Goal: Contribute content: Add original content to the website for others to see

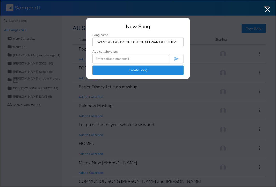
type input "I WANT YOU YOU'RE THE ONE THAT I WANT & I BELIEVE"
click at [136, 68] on button "Create Song" at bounding box center [138, 70] width 91 height 9
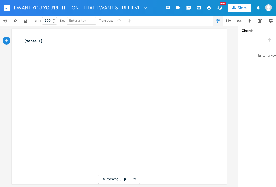
type textarea "[Verse 1]"
drag, startPoint x: 59, startPoint y: 43, endPoint x: 1, endPoint y: 41, distance: 57.8
click at [12, 41] on div "[Verse 1] xxxxxxxxxx [Verse 1] ​" at bounding box center [119, 107] width 215 height 156
paste textarea
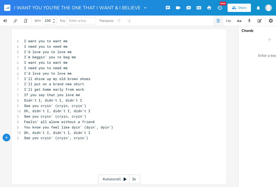
click at [82, 58] on pre "I'm beggin' you to beg me" at bounding box center [116, 56] width 187 height 5
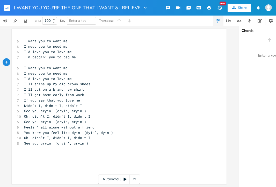
click at [80, 81] on pre "I'd love you to love me" at bounding box center [116, 78] width 187 height 5
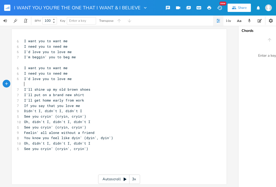
click at [23, 39] on pre "I want you to want me" at bounding box center [116, 40] width 187 height 5
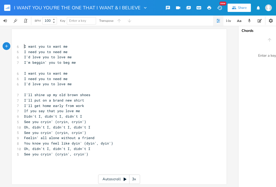
click at [24, 41] on pre "​" at bounding box center [116, 40] width 187 height 5
type textarea "C"
click at [71, 48] on pre "I want you to want me" at bounding box center [116, 46] width 187 height 5
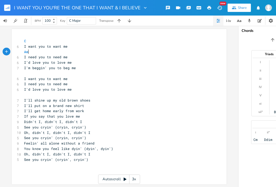
type textarea "Am"
click at [92, 58] on pre "I need you to need me" at bounding box center [116, 56] width 187 height 5
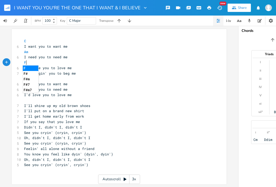
type textarea "F"
click at [101, 65] on pre "F" at bounding box center [116, 62] width 187 height 5
click at [79, 68] on pre "I'd love you to love me" at bounding box center [116, 67] width 187 height 5
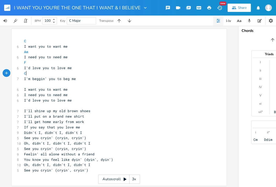
type textarea "C"
click at [70, 83] on pre "​" at bounding box center [116, 83] width 187 height 5
type textarea "Am"
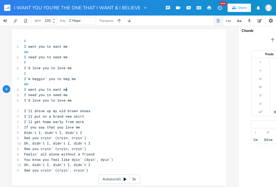
click at [84, 90] on pre "I want you to want me" at bounding box center [116, 89] width 187 height 5
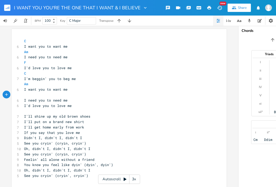
type textarea "F"
click at [85, 97] on pre "F" at bounding box center [116, 94] width 187 height 5
click at [80, 101] on pre "I need you to need me" at bounding box center [116, 100] width 187 height 5
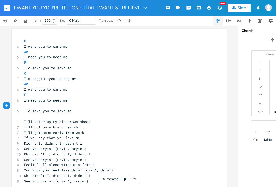
type textarea "C"
click at [67, 114] on pre "​" at bounding box center [116, 116] width 187 height 5
type textarea "Am D7"
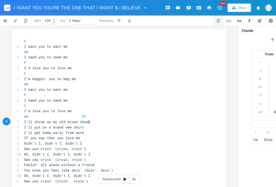
click at [94, 123] on pre "I'll shine up my old brown shoes" at bounding box center [116, 121] width 187 height 5
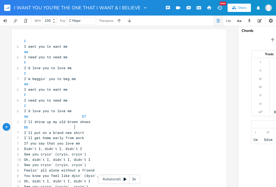
type textarea "Bb C"
click at [99, 129] on pre "Bb C" at bounding box center [116, 127] width 187 height 5
click at [97, 133] on pre "I'll put on a brand new shirt" at bounding box center [116, 132] width 187 height 5
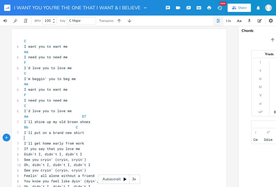
type textarea "AM"
type textarea "m D7"
click at [98, 142] on pre "I'll get home early from work" at bounding box center [116, 143] width 187 height 5
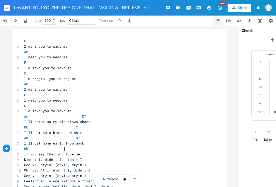
type textarea "Bb C"
click at [103, 155] on pre "If you say that you love me" at bounding box center [116, 154] width 187 height 5
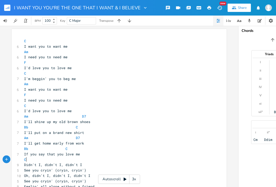
type textarea "C"
click at [100, 162] on pre "Didn't I, didn't I, didn't I" at bounding box center [116, 164] width 187 height 5
click at [24, 170] on span "See you cryin' (cryin, cryin')" at bounding box center [55, 170] width 62 height 5
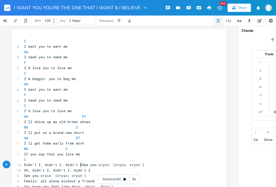
scroll to position [0, 1]
click at [53, 159] on pre "C" at bounding box center [116, 159] width 187 height 5
type textarea "G"
click at [145, 164] on pre "Didn't I, didn't I, didn't I See you cryin' (cryin, cryin')" at bounding box center [116, 164] width 187 height 5
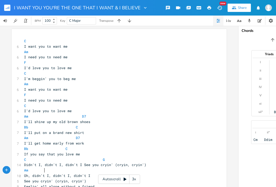
type textarea "Am"
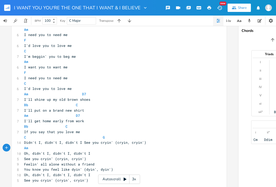
scroll to position [27, 0]
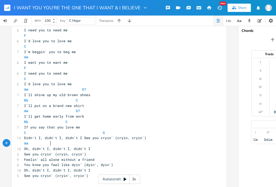
click at [24, 156] on span "See you cryin' (cryin, cryin')" at bounding box center [55, 154] width 62 height 5
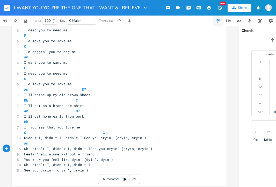
scroll to position [0, 1]
click at [45, 147] on span "Oh, didn't I, didn't I, didn't I See you cryin' (cryin, cryin')" at bounding box center [89, 149] width 131 height 5
click at [45, 145] on pre "Am" at bounding box center [116, 143] width 187 height 5
type textarea "F"
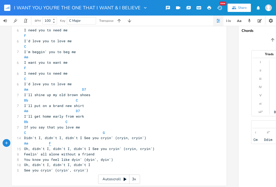
click at [49, 143] on span "F" at bounding box center [50, 143] width 2 height 5
click at [152, 149] on pre "Oh, didn't I, didn't I, didn't I See you cryin' (cryin, cryin')" at bounding box center [116, 148] width 187 height 5
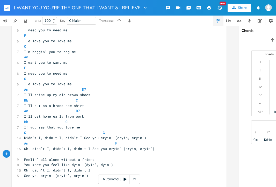
type textarea "C"
click at [24, 165] on span "You know you feel like dyin' (dyin', dyin')" at bounding box center [68, 165] width 89 height 5
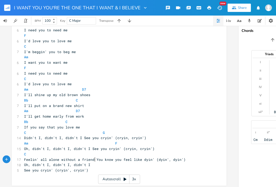
scroll to position [0, 1]
click at [41, 156] on pre "C" at bounding box center [116, 154] width 187 height 5
type textarea "G"
click at [30, 155] on span "C G" at bounding box center [30, 154] width 12 height 5
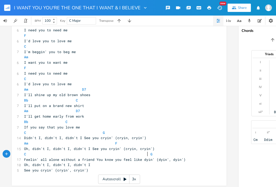
scroll to position [0, 50]
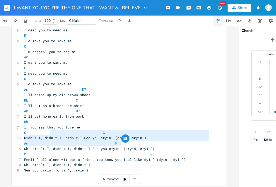
drag, startPoint x: 147, startPoint y: 141, endPoint x: 57, endPoint y: 132, distance: 89.9
click at [57, 132] on div "C 6 I want you to want me Am 6 I need you to need me F 6 I'd love you to love m…" at bounding box center [116, 94] width 187 height 167
type textarea "G Didn't I, didn't I, didn't I See you cryin' (cryin, cryin') Am F"
click at [57, 132] on span "C G" at bounding box center [65, 132] width 83 height 5
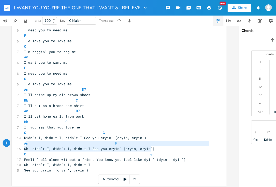
type textarea "Am F Oh, didn't I, didn't I, didn't I See you cryin' (cryin, cryin')"
drag, startPoint x: 158, startPoint y: 150, endPoint x: 22, endPoint y: 145, distance: 135.5
click at [23, 145] on div "C 6 I want you to want me Am 6 I need you to need me F 6 I'd love you to love m…" at bounding box center [116, 94] width 187 height 167
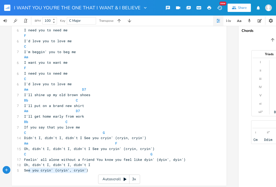
type textarea "Oh, didn't I, didn't I, didn't I See you cryin' (cryin', cryin')"
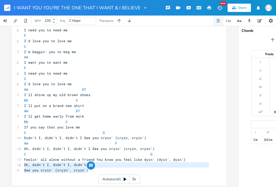
drag, startPoint x: 89, startPoint y: 170, endPoint x: 20, endPoint y: 166, distance: 68.5
click at [20, 166] on div "Oh, didn't I, didn't I, didn't I See you cryin' (cryin', cryin') x C 6 I want y…" at bounding box center [119, 94] width 215 height 184
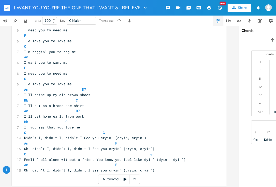
scroll to position [0, 0]
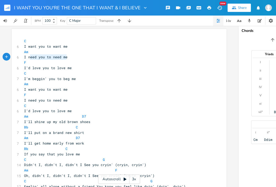
type textarea "I need you to need me"
drag, startPoint x: 66, startPoint y: 57, endPoint x: 19, endPoint y: 56, distance: 46.2
click at [19, 56] on div "I need you to need me x C 6 I want you to want me Am 6 I need you to need me F …" at bounding box center [119, 121] width 215 height 184
click at [72, 48] on pre "I want you to want me" at bounding box center [116, 46] width 187 height 5
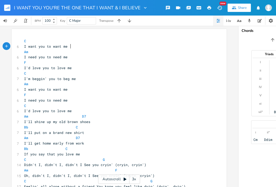
paste textarea
click at [74, 41] on pre "C" at bounding box center [116, 40] width 187 height 5
type textarea "Am"
click at [30, 40] on span "Am" at bounding box center [32, 41] width 4 height 5
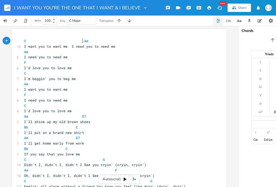
scroll to position [0, 23]
type textarea "Am I need you to need me"
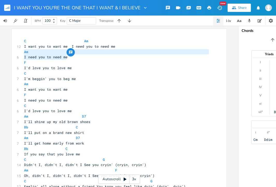
drag, startPoint x: 67, startPoint y: 57, endPoint x: 16, endPoint y: 52, distance: 51.6
click at [16, 52] on div "Am I need you to need me x C Am 12 I want you to want me I need you to need me …" at bounding box center [119, 121] width 215 height 184
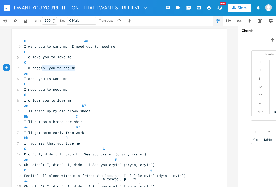
type textarea "I'm beggin' you to beg me"
drag, startPoint x: 76, startPoint y: 69, endPoint x: 18, endPoint y: 69, distance: 58.1
click at [18, 69] on div "I'm beggin' you to beg me x C Am 12 I want you to want me I need you to need me…" at bounding box center [119, 115] width 215 height 173
click at [88, 57] on pre "I'd love you to love me" at bounding box center [116, 56] width 187 height 5
type textarea "!"
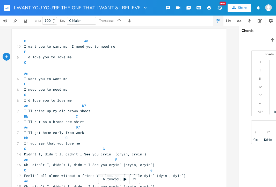
scroll to position [0, 1]
paste textarea
click at [80, 51] on pre "F" at bounding box center [116, 51] width 187 height 5
type textarea "C"
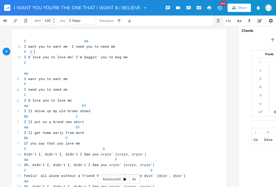
click at [30, 51] on span "C" at bounding box center [31, 52] width 2 height 5
drag, startPoint x: 30, startPoint y: 75, endPoint x: 25, endPoint y: 73, distance: 5.0
click at [25, 73] on pre "Am" at bounding box center [116, 73] width 187 height 5
type textarea "m"
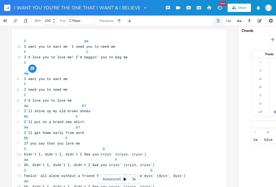
click at [30, 65] on div "button" at bounding box center [32, 69] width 8 height 8
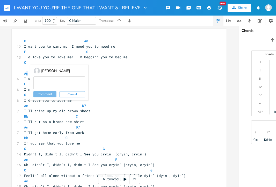
click at [19, 68] on div "m x C Am 12 I want you to want me I need you to need me F C 13 I'd love you to …" at bounding box center [119, 115] width 215 height 173
click at [25, 68] on pre "​" at bounding box center [116, 67] width 187 height 5
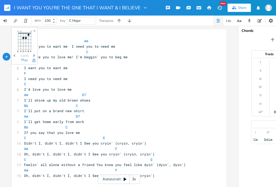
click at [20, 77] on div "x C Am 12 I want you to want me I need you to need me F C 13 I'd love you to lo…" at bounding box center [119, 110] width 215 height 162
click at [21, 80] on div "x C Am 12 I want you to want me I need you to need me F C 13 I'd love you to lo…" at bounding box center [119, 110] width 215 height 162
click at [23, 80] on pre "I need you to need me" at bounding box center [116, 78] width 187 height 5
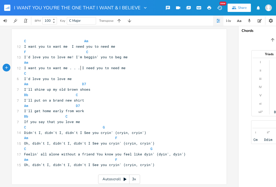
type textarea ". . ."
click at [46, 65] on pre "I want you to want me . . . I need you to need me" at bounding box center [116, 67] width 187 height 5
click at [52, 62] on pre "Am" at bounding box center [116, 62] width 187 height 5
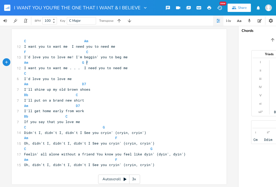
type textarea "G F"
click at [86, 63] on span "F" at bounding box center [87, 62] width 2 height 5
click at [91, 75] on pre "C" at bounding box center [116, 73] width 187 height 5
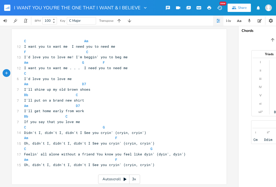
click at [85, 78] on pre "I'd love you to love me" at bounding box center [116, 78] width 187 height 5
type textarea "!"
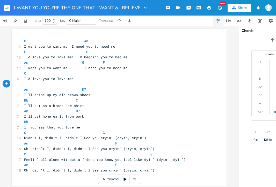
click at [23, 105] on pre "I'll put on a brand new shirt" at bounding box center [116, 105] width 187 height 5
type textarea "I'll put on a brand new shir"
drag, startPoint x: 80, startPoint y: 104, endPoint x: 22, endPoint y: 104, distance: 58.1
click at [23, 104] on pre "I'll put on a brand new shirt" at bounding box center [116, 105] width 187 height 5
click at [108, 108] on pre "I'll put on a brand new shirt" at bounding box center [116, 105] width 187 height 5
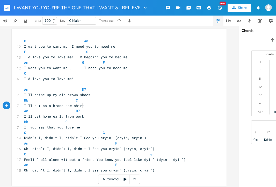
type textarea "I'll put on a brand new shirt"
drag, startPoint x: 93, startPoint y: 107, endPoint x: 18, endPoint y: 107, distance: 74.9
click at [18, 107] on div "I'll put on a brand new shirt x C Am 12 I want you to want me I need you to nee…" at bounding box center [119, 107] width 215 height 157
click at [117, 93] on pre "I'll shine up my old brown shoes" at bounding box center [116, 94] width 187 height 5
type textarea ","
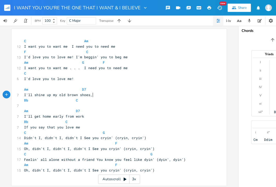
paste textarea
click at [130, 85] on pre "​" at bounding box center [116, 83] width 187 height 5
click at [122, 89] on pre "Am D7" at bounding box center [116, 89] width 187 height 5
type textarea "Bb C"
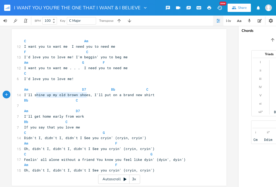
drag, startPoint x: 85, startPoint y: 96, endPoint x: 33, endPoint y: 97, distance: 52.1
click at [33, 97] on span "I'll shine up my old brown shoes, I'll put on a brand new shirt" at bounding box center [89, 95] width 131 height 5
type textarea "shine up my old brown shoe"
click at [33, 97] on span "I'll shine up my old brown shoes, I'll put on a brand new shirt" at bounding box center [89, 95] width 131 height 5
click at [24, 101] on span "Bb" at bounding box center [26, 100] width 4 height 5
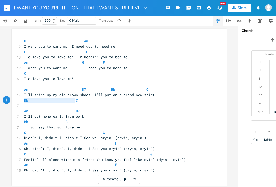
type textarea "Bb C"
drag, startPoint x: 23, startPoint y: 101, endPoint x: 88, endPoint y: 99, distance: 64.8
click at [88, 99] on pre "Bb C" at bounding box center [116, 100] width 187 height 5
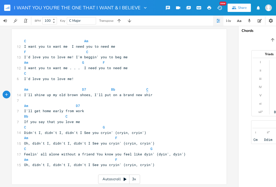
type textarea "rt"
click at [147, 90] on span "C" at bounding box center [148, 89] width 2 height 5
click at [149, 96] on span "I'll shine up my old brown shoes, I'll put on a brand new shirrt" at bounding box center [90, 95] width 133 height 5
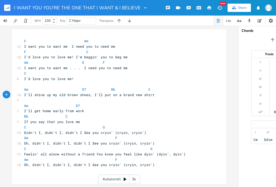
click at [42, 101] on pre "​" at bounding box center [116, 100] width 187 height 5
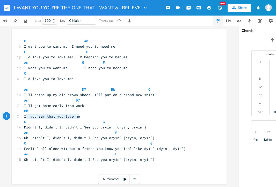
type textarea "If you say that you love me"
drag, startPoint x: 81, startPoint y: 119, endPoint x: 22, endPoint y: 118, distance: 58.9
click at [23, 118] on pre "If you say that you love me" at bounding box center [116, 116] width 187 height 5
click at [121, 102] on pre "Am D7" at bounding box center [116, 100] width 187 height 5
click at [107, 106] on pre "I'll get home early from work" at bounding box center [116, 105] width 187 height 5
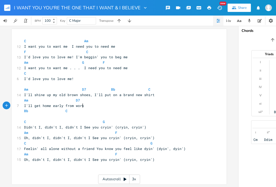
type textarea ","
paste textarea
type textarea "Bb C"
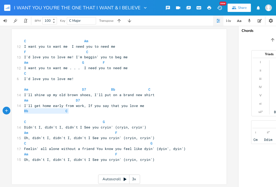
drag, startPoint x: 82, startPoint y: 111, endPoint x: 21, endPoint y: 111, distance: 61.7
click at [21, 111] on div "Bb C x C Am 12 I want you to want me I need you to need me F C 13 I'd love you …" at bounding box center [119, 107] width 215 height 156
click at [86, 101] on pre "Am D7" at bounding box center [116, 100] width 187 height 5
type textarea "xv"
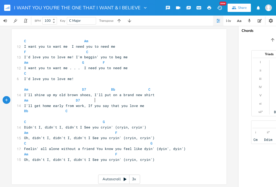
paste textarea
click at [91, 102] on span "Am D7 Bb C" at bounding box center [83, 100] width 118 height 5
type textarea "Bb C"
drag, startPoint x: 77, startPoint y: 113, endPoint x: 13, endPoint y: 113, distance: 64.6
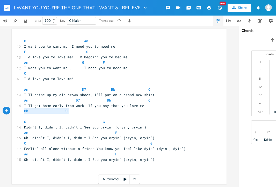
click at [13, 113] on div "Bb C x C Am 12 I want you to want me I need you to need me F C 13 I'd love you …" at bounding box center [119, 107] width 215 height 156
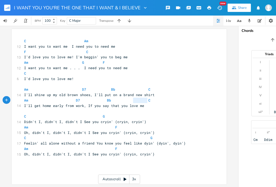
drag, startPoint x: 146, startPoint y: 100, endPoint x: 126, endPoint y: 100, distance: 20.0
click at [126, 100] on span "Am D7 Bb C" at bounding box center [88, 100] width 129 height 5
type textarea "F"
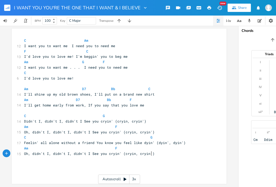
click at [165, 151] on pre "Oh, didn't I, didn't I, didn't I See you cryin' (cryin, cryin')" at bounding box center [116, 153] width 187 height 5
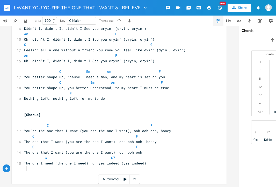
scroll to position [72, 0]
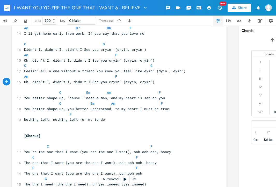
click at [90, 82] on span "Oh, didn't I, didn't I, didn't I See you cryin' (cryin, cryin')" at bounding box center [89, 82] width 131 height 5
click at [165, 84] on pre "Oh, didn't I, didn't I, didn't I See you cryin' (cryin, cryin')" at bounding box center [116, 81] width 187 height 5
type textarea ". .. .."
type textarea "[Chorus]"
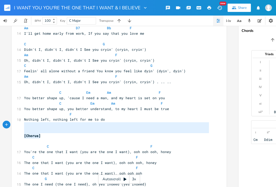
drag, startPoint x: 60, startPoint y: 136, endPoint x: 16, endPoint y: 124, distance: 45.5
click at [16, 124] on div "[Chorus] x C Am 12 I want you to want me I need you to need me F C 13 I'd love …" at bounding box center [119, 81] width 215 height 248
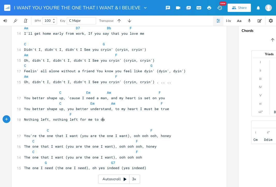
type textarea "o!"
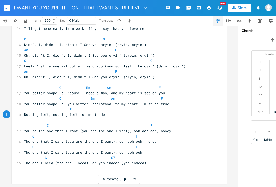
click at [154, 161] on pre "The one I need (the one I need), oh yes indeed (yes indeed)" at bounding box center [116, 163] width 187 height 5
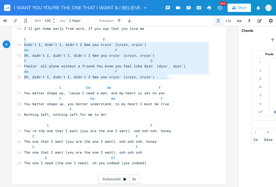
type textarea "C G Didn't I, didn't I, didn't I See you cryin' (cryin, cryin') Am F Oh, didn't…"
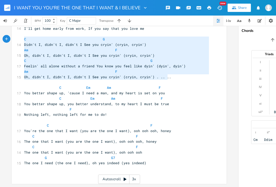
drag, startPoint x: 176, startPoint y: 76, endPoint x: 21, endPoint y: 35, distance: 159.9
click at [21, 35] on div "C G Didn't I, didn't I, didn't I See you cryin' (cryin, cryin') Am F Oh, didn't…" at bounding box center [119, 68] width 215 height 232
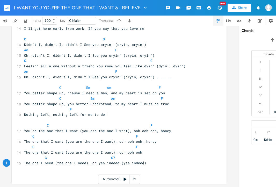
click at [155, 162] on pre "The one I need (the one I need), oh yes indeed (yes indeed)" at bounding box center [116, 163] width 187 height 5
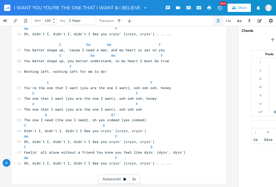
scroll to position [123, 0]
click at [157, 118] on pre "The one I need (the one I need), oh yes indeed (yes indeed)" at bounding box center [116, 119] width 187 height 5
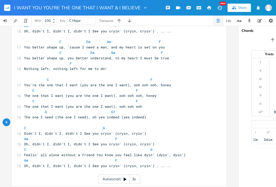
click at [157, 116] on pre "The one I need (the one I need), oh yes indeed (yes indeed)" at bounding box center [116, 117] width 187 height 5
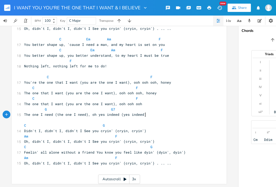
click at [176, 163] on pre "Oh, didn't I, didn't I, didn't I See you cryin' (cryin, cryin') . .. .." at bounding box center [116, 163] width 187 height 5
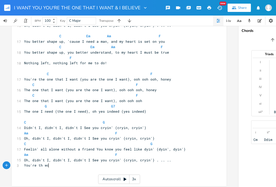
type textarea "You're th won"
type textarea "e one that I want!"
click at [177, 159] on pre "Oh, didn't I, didn't I, didn't I See you cryin' (cryin, cryin') . .. .." at bounding box center [116, 160] width 187 height 5
type textarea "C"
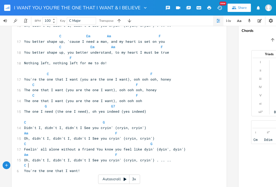
scroll to position [140, 0]
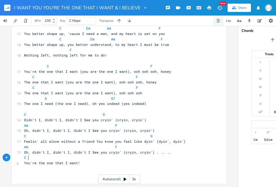
click at [117, 162] on pre "You're the one that I want!" at bounding box center [116, 163] width 187 height 5
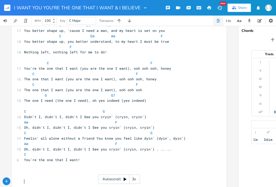
scroll to position [143, 0]
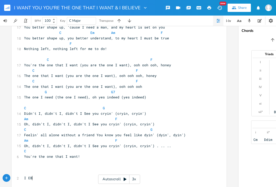
type textarea "I EBELI"
type textarea "BELIEVE IN A THING CALLED LOVE"
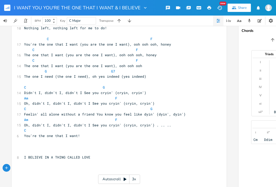
scroll to position [172, 0]
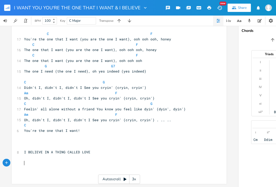
click at [48, 161] on pre "​" at bounding box center [116, 163] width 187 height 5
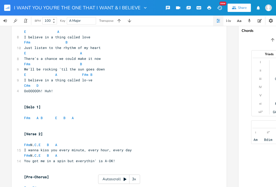
scroll to position [290, 0]
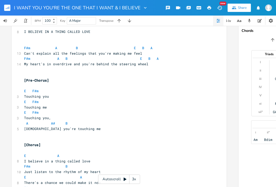
click at [38, 41] on pre at bounding box center [116, 42] width 187 height 5
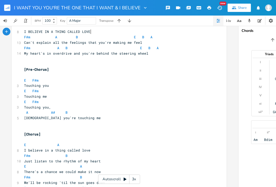
click at [101, 33] on pre "I BELIEVE IN A THING CALLED LOVE" at bounding box center [116, 31] width 187 height 5
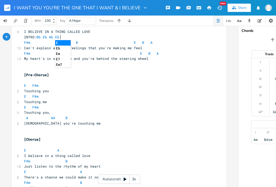
scroll to position [0, 32]
type textarea "INTRO: Bb Eb Ab Eb Db"
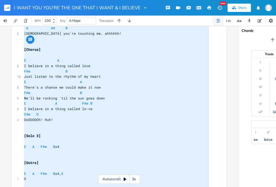
scroll to position [795, 0]
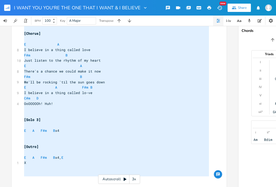
drag, startPoint x: 22, startPoint y: 43, endPoint x: 157, endPoint y: 186, distance: 196.8
click at [157, 186] on div "x C Am 12 I want you to want me I need you to need me F C 13 I'd love you to lo…" at bounding box center [138, 106] width 276 height 161
type textarea "F#m [PERSON_NAME] Can't explain all the feelings that you're making me feel F#m…"
type input "Ab"
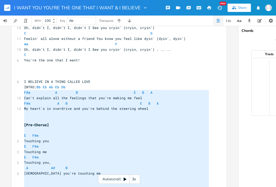
scroll to position [240, 0]
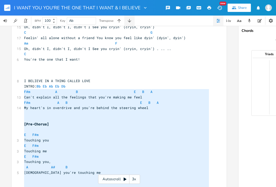
click at [131, 21] on icon "button" at bounding box center [129, 20] width 5 height 5
click at [131, 21] on icon "button" at bounding box center [129, 20] width 3 height 3
click at [129, 22] on icon "button" at bounding box center [129, 20] width 5 height 5
click at [129, 20] on icon "button" at bounding box center [129, 20] width 5 height 5
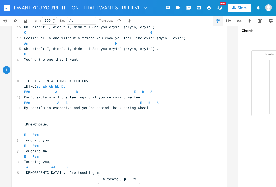
click at [125, 69] on pre "​" at bounding box center [116, 70] width 187 height 5
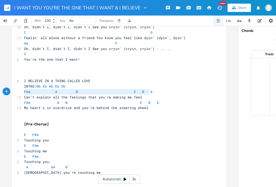
drag, startPoint x: 154, startPoint y: 93, endPoint x: 19, endPoint y: 90, distance: 134.6
type textarea "Bb Eb"
click at [30, 91] on span "Eb" at bounding box center [32, 91] width 4 height 5
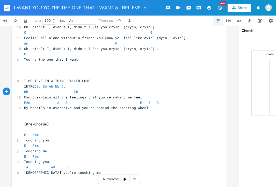
click at [135, 93] on pre "Bb Eb" at bounding box center [116, 91] width 187 height 5
type textarea "Ab Eb Db"
click at [86, 93] on span "Bb Eb Ab Eb Db" at bounding box center [66, 91] width 85 height 5
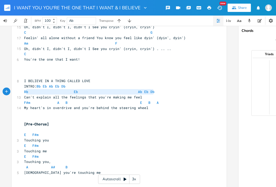
type textarea "Bb Eb Ab Eb Db"
drag, startPoint x: 162, startPoint y: 91, endPoint x: 22, endPoint y: 91, distance: 140.0
click at [23, 91] on pre "Bb Eb Ab Eb Db" at bounding box center [116, 91] width 187 height 5
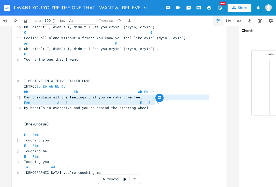
type textarea "F#m [PERSON_NAME]"
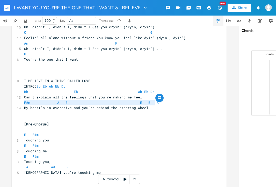
drag, startPoint x: 157, startPoint y: 103, endPoint x: 6, endPoint y: 101, distance: 150.4
click at [6, 101] on div "F#m [PERSON_NAME] x C Am 12 I want you to want me I need you to need me F C 13 …" at bounding box center [119, 106] width 239 height 161
paste textarea
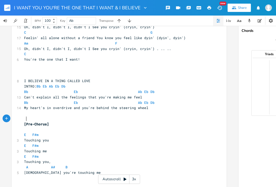
click at [92, 121] on pre at bounding box center [116, 118] width 187 height 5
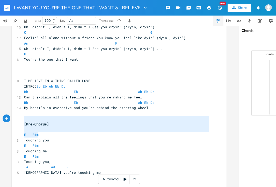
type textarea "[Pre-Chorus] E F#m"
drag, startPoint x: 48, startPoint y: 135, endPoint x: 21, endPoint y: 116, distance: 33.3
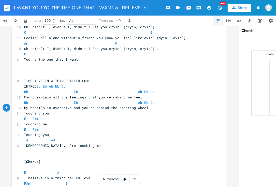
click at [37, 113] on span "Touching you" at bounding box center [36, 113] width 25 height 5
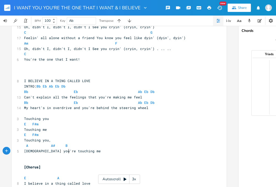
click at [72, 152] on pre "[DEMOGRAPHIC_DATA] you're touching me" at bounding box center [116, 151] width 187 height 5
drag, startPoint x: 37, startPoint y: 119, endPoint x: 12, endPoint y: 119, distance: 24.9
type textarea "E F#m"
drag, startPoint x: 40, startPoint y: 124, endPoint x: -2, endPoint y: 124, distance: 42.8
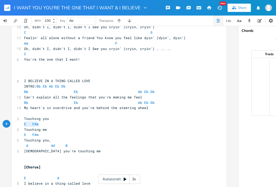
click at [0, 124] on html "I WANT YOU YOU'RE THE ONE THAT I WANT & I BELIEVE New Share BPM 100 Key Ab Tran…" at bounding box center [138, 93] width 276 height 187
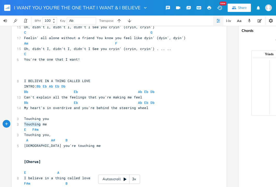
drag, startPoint x: 38, startPoint y: 124, endPoint x: -7, endPoint y: 124, distance: 45.6
click at [0, 124] on html "I WANT YOU YOU'RE THE ONE THAT I WANT & I BELIEVE New Share BPM 100 Key Ab Tran…" at bounding box center [138, 93] width 276 height 187
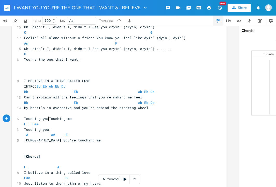
type textarea ","
type textarea "E F#m"
drag, startPoint x: 42, startPoint y: 126, endPoint x: 6, endPoint y: 126, distance: 35.8
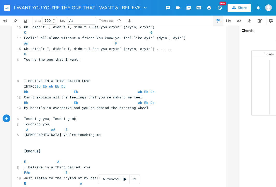
type textarea ","
drag, startPoint x: 39, startPoint y: 125, endPoint x: 3, endPoint y: 125, distance: 35.3
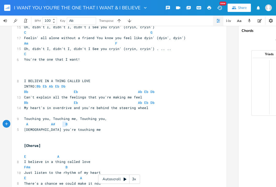
type textarea "A A# B"
drag, startPoint x: 69, startPoint y: 124, endPoint x: 9, endPoint y: 124, distance: 60.2
click at [9, 124] on div "A A# B x C Am 12 I want you to want me I need you to need me F C 13 I'd love yo…" at bounding box center [119, 106] width 239 height 161
click at [23, 131] on pre "[DEMOGRAPHIC_DATA] you're touching me" at bounding box center [116, 129] width 187 height 5
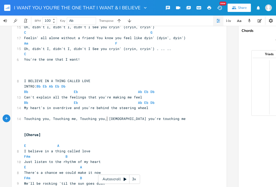
scroll to position [0, 1]
click at [155, 120] on pre "Touching you, Touching me, Touching you, [DEMOGRAPHIC_DATA] you're touching me" at bounding box center [116, 118] width 187 height 5
type textarea "! [GEOGRAPHIC_DATA]"
type textarea "cha cou"
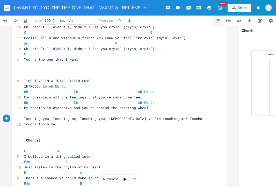
type textarea "toucha touch me!"
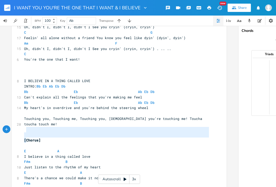
type textarea "[Chorus]"
drag, startPoint x: 46, startPoint y: 139, endPoint x: 22, endPoint y: 127, distance: 27.3
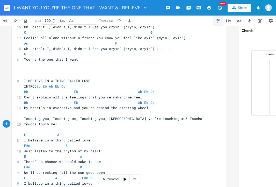
click at [100, 80] on pre "I BELIEVE IN A THING CALLED LOVE" at bounding box center [116, 80] width 187 height 5
type textarea "and I believe I used to be an opera singer."
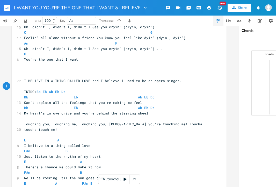
scroll to position [279, 0]
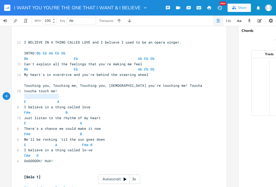
drag, startPoint x: 59, startPoint y: 97, endPoint x: 13, endPoint y: 97, distance: 45.9
type textarea "Ab Db Bb Eb"
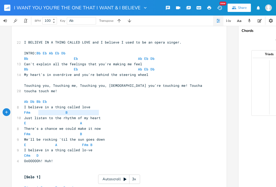
type textarea "Just listen to the rhythm of my heart"
drag, startPoint x: 99, startPoint y: 111, endPoint x: 19, endPoint y: 111, distance: 79.9
click at [23, 115] on div "10 Just listen to the rhythm of my heart" at bounding box center [116, 117] width 187 height 5
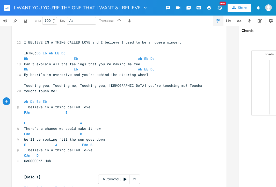
click at [92, 104] on pre "I believe in a thing called love" at bounding box center [116, 106] width 187 height 5
type textarea "m"
paste textarea
click at [90, 105] on span "I believe in a thing called lovem Just listen to the rhythm of my heart" at bounding box center [97, 107] width 147 height 5
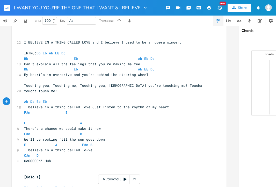
click at [30, 99] on span "Db" at bounding box center [32, 101] width 4 height 5
click at [68, 99] on span "Bb" at bounding box center [70, 101] width 4 height 5
click at [103, 99] on span "Eb" at bounding box center [105, 101] width 4 height 5
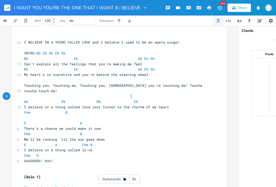
scroll to position [0, 15]
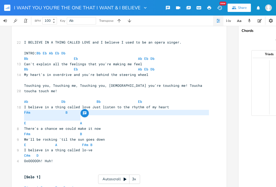
type textarea "F#m B E A"
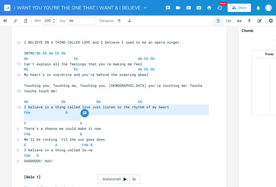
drag, startPoint x: 82, startPoint y: 119, endPoint x: 19, endPoint y: 109, distance: 63.8
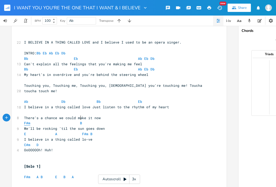
type textarea "F#m B"
drag, startPoint x: 92, startPoint y: 118, endPoint x: 16, endPoint y: 118, distance: 76.2
click at [24, 126] on span "We'll be rocking 'til the sun goes down" at bounding box center [64, 128] width 81 height 5
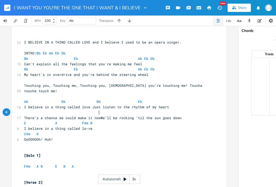
type textarea ","
type textarea "w,"
type textarea "I believe i"
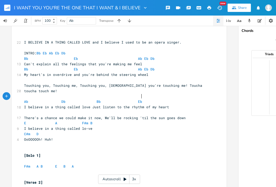
type textarea "I believe in a thing called love Just listen to the rhythm of my heart"
type textarea "Ab Db Bb Eb"
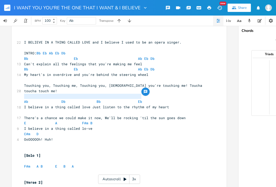
drag, startPoint x: 144, startPoint y: 97, endPoint x: -10, endPoint y: 97, distance: 154.0
click at [0, 97] on html "I WANT YOU YOU'RE THE ONE THAT I WANT & I BELIEVE New Share BPM 100 Key Ab Tran…" at bounding box center [138, 93] width 276 height 187
click at [25, 110] on pre "​" at bounding box center [116, 112] width 187 height 5
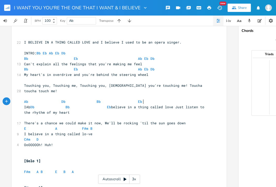
click at [149, 131] on pre "I believe in a thing called lo-ve" at bounding box center [116, 133] width 187 height 5
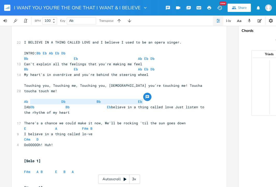
type textarea "b Db Bb Eb"
drag, startPoint x: 143, startPoint y: 102, endPoint x: 26, endPoint y: 101, distance: 116.9
click at [26, 105] on span "IAb Db Bb Eb believe in a thing called love Just listen to the rhythm of my hea…" at bounding box center [115, 110] width 183 height 10
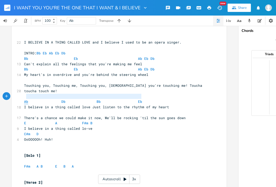
type textarea "Ab Db Bb Eb"
drag, startPoint x: 142, startPoint y: 96, endPoint x: 23, endPoint y: 96, distance: 119.3
click at [23, 99] on pre "Ab Db Bb Eb" at bounding box center [116, 101] width 187 height 5
click at [30, 110] on pre "​" at bounding box center [116, 112] width 187 height 5
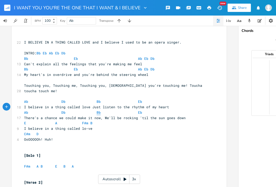
click at [97, 110] on span "Bb" at bounding box center [99, 112] width 4 height 5
type textarea "E A F#m B"
drag, startPoint x: 95, startPoint y: 118, endPoint x: 11, endPoint y: 118, distance: 84.8
click at [12, 118] on div "E A F#m B x C Am 12 I want you to want me I need you to need me F C 13 I'd love…" at bounding box center [119, 187] width 215 height 874
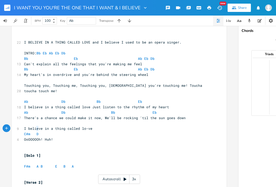
type textarea "C#m D"
drag, startPoint x: 38, startPoint y: 127, endPoint x: 20, endPoint y: 127, distance: 18.4
click at [20, 127] on div "C#m D x C Am 12 I want you to want me I need you to need me F C 13 I'd love you…" at bounding box center [119, 187] width 215 height 874
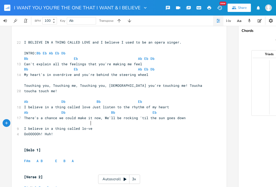
type textarea "e,"
click at [23, 131] on pre "OoOOOOOh! Huh!" at bounding box center [116, 133] width 187 height 5
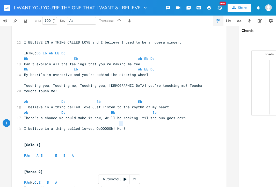
type textarea "Huh!"
drag, startPoint x: 123, startPoint y: 124, endPoint x: 112, endPoint y: 124, distance: 11.2
click at [112, 126] on pre "I believe in a thing called lo-ve, OoOOOOOh! Huh!" at bounding box center [116, 128] width 187 height 5
type textarea "PIANO!"
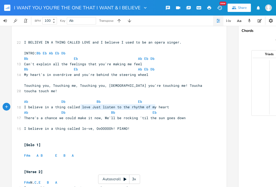
type textarea "Ab Db Bb Eb"
drag, startPoint x: 153, startPoint y: 106, endPoint x: 3, endPoint y: 107, distance: 150.1
click at [3, 107] on div "Ab Db Bb Eb x C Am 12 I want you to want me I need you to need me F C 13 I'd lo…" at bounding box center [119, 106] width 239 height 161
click at [23, 121] on pre "​" at bounding box center [116, 123] width 187 height 5
paste textarea "b"
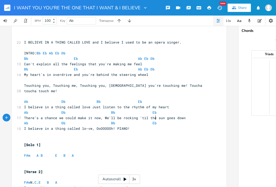
type textarea "Bb Eb"
drag, startPoint x: 156, startPoint y: 120, endPoint x: 97, endPoint y: 120, distance: 58.9
click at [97, 121] on pre "Ab Db Bb Eb" at bounding box center [116, 123] width 187 height 5
type textarea "Fm."
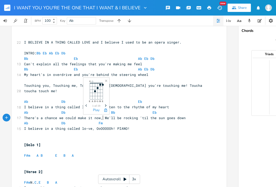
scroll to position [0, 6]
type textarea "Ggb"
type textarea "b"
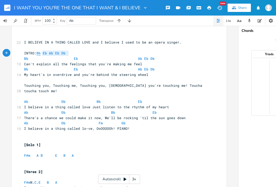
type textarea "Bb Eb Ab Eb Db"
drag, startPoint x: 69, startPoint y: 54, endPoint x: 37, endPoint y: 54, distance: 32.4
click at [37, 54] on pre "INTRO: Bb Eb Ab Eb Db" at bounding box center [116, 53] width 187 height 5
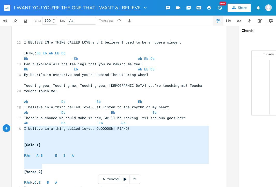
type textarea "[Solo 1] F#m [PERSON_NAME] [Verse 2]"
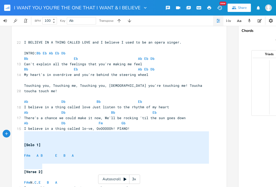
drag, startPoint x: 45, startPoint y: 166, endPoint x: 20, endPoint y: 135, distance: 40.2
click at [20, 135] on div "[Solo 1] F#m [PERSON_NAME] [Verse 2] x C Am 12 I want you to want me I need you…" at bounding box center [119, 181] width 215 height 863
paste textarea
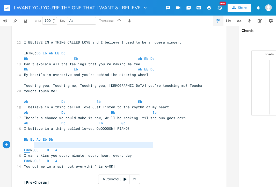
type textarea "#m N.C. E B A"
drag, startPoint x: 156, startPoint y: 144, endPoint x: 25, endPoint y: 144, distance: 130.2
click at [25, 148] on pre "F#m N. C . E B A" at bounding box center [116, 150] width 187 height 5
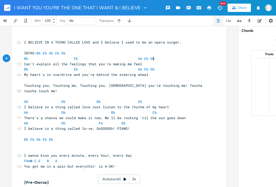
type textarea "Bb Eb Ab Eb Db"
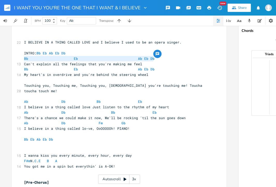
drag, startPoint x: 154, startPoint y: 58, endPoint x: 18, endPoint y: 58, distance: 135.6
click at [18, 58] on div "Bb Eb Ab Eb Db x C Am 12 I want you to want me I need you to need me F C 13 I'd…" at bounding box center [119, 165] width 215 height 831
click at [26, 148] on pre "​" at bounding box center [116, 150] width 187 height 5
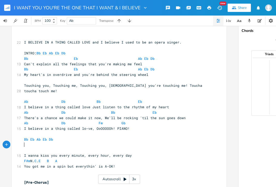
click at [23, 148] on pre "​" at bounding box center [116, 150] width 187 height 5
paste textarea "A"
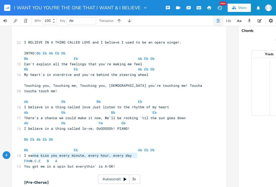
type textarea "F#m N.C. E B A"
drag, startPoint x: 138, startPoint y: 155, endPoint x: 17, endPoint y: 157, distance: 121.1
click at [17, 157] on div "F#m N.C. E B A x C Am 12 I want you to want me I need you to need me F C 13 I'd…" at bounding box center [119, 165] width 215 height 831
paste textarea
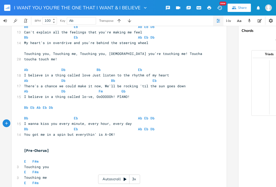
scroll to position [320, 0]
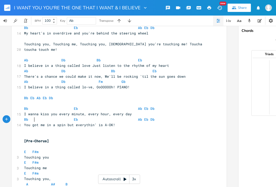
drag, startPoint x: 33, startPoint y: 121, endPoint x: 16, endPoint y: 121, distance: 16.9
click at [23, 122] on div "14 You got me in a spin but everythin' is A-OK!" at bounding box center [116, 124] width 187 height 5
drag, startPoint x: 32, startPoint y: 108, endPoint x: 16, endPoint y: 108, distance: 16.6
click at [23, 111] on div "15 I wanna kiss you every minute, every hour, every day" at bounding box center [116, 113] width 187 height 5
drag, startPoint x: 69, startPoint y: 103, endPoint x: 55, endPoint y: 103, distance: 14.3
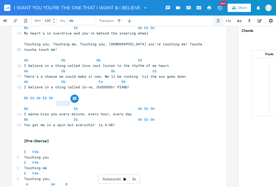
click at [55, 106] on span "Bb Eb Ab Eb Db" at bounding box center [90, 108] width 133 height 5
drag, startPoint x: 70, startPoint y: 114, endPoint x: 52, endPoint y: 114, distance: 18.2
click at [52, 117] on span "Bb Eb Ab Eb Db" at bounding box center [90, 119] width 133 height 5
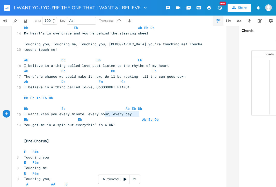
drag, startPoint x: 137, startPoint y: 115, endPoint x: 104, endPoint y: 115, distance: 32.9
click at [104, 117] on span "Bb Eb Ab Eb Db" at bounding box center [92, 119] width 137 height 5
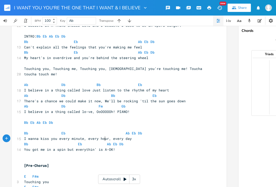
scroll to position [293, 0]
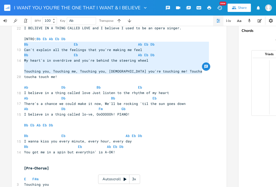
drag, startPoint x: 201, startPoint y: 73, endPoint x: 20, endPoint y: 46, distance: 182.9
click at [20, 46] on div "Bb Eb Ab Eb Db Can't explain all the feelings that you're making me feel Bb Eb …" at bounding box center [119, 151] width 215 height 831
type textarea "Bb Eb Ab Eb Db Can't explain all the feelings that you're making me feel Bb Eb …"
click at [55, 62] on span "My heart's in overdrive and you're behind the steering wheel" at bounding box center [86, 60] width 124 height 5
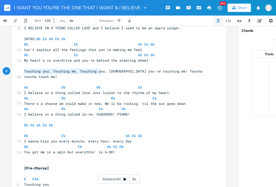
type textarea "Touching you, Touching me, Touching you, [DEMOGRAPHIC_DATA] you're touching me!…"
drag, startPoint x: 22, startPoint y: 71, endPoint x: 240, endPoint y: 74, distance: 218.6
click at [240, 74] on div "Touching you, Touching me, Touching you, [DEMOGRAPHIC_DATA] you're touching me!…" at bounding box center [138, 106] width 276 height 161
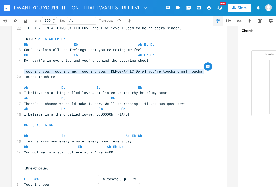
scroll to position [0, 0]
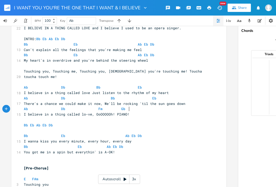
click at [130, 112] on pre "I believe in a thing called lo-ve, OoOOOOOh! PIANO!" at bounding box center [116, 114] width 187 height 5
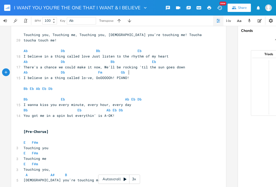
scroll to position [0, 2]
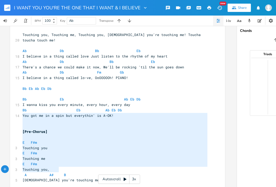
type textarea "[Pre-Chorus] E F#m Touching you E F#m Touching me E F#m Touching you, A A# B [D…"
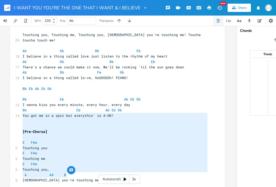
drag, startPoint x: 20, startPoint y: 116, endPoint x: 67, endPoint y: 175, distance: 75.5
click at [67, 175] on div "C Am 12 I want you to want me I need you to need me F C 13 I'd love you to love…" at bounding box center [115, 116] width 187 height 814
paste textarea
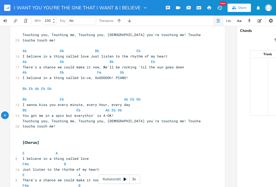
click at [123, 113] on pre "You got me in a spin but everythin' is A-OK!" at bounding box center [115, 115] width 187 height 5
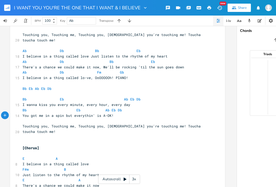
scroll to position [330, 0]
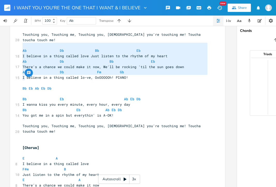
type textarea "Ab Db Bb Eb I believe in a thing called love Just listen to the rhythm of my he…"
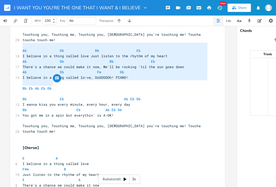
drag, startPoint x: 22, startPoint y: 46, endPoint x: 129, endPoint y: 85, distance: 114.4
click at [129, 85] on div "C Am 12 I want you to want me I need you to need me F C 13 I'd love you to love…" at bounding box center [115, 91] width 187 height 766
click at [125, 118] on pre "​" at bounding box center [115, 120] width 187 height 5
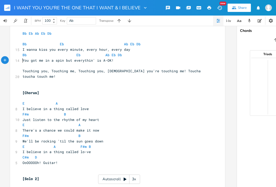
scroll to position [389, 0]
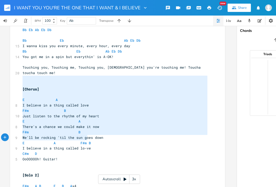
type textarea "[Chorus] E A I believe in a thing called love F#m B Just listen to the rhythm o…"
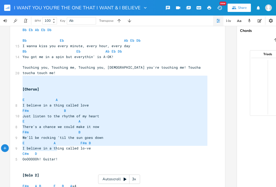
drag, startPoint x: 20, startPoint y: 78, endPoint x: 90, endPoint y: 148, distance: 98.1
click at [90, 148] on div "C Am 12 I want you to want me I need you to need me F C 13 I'd love you to love…" at bounding box center [115, 33] width 187 height 766
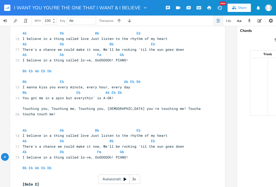
scroll to position [348, 0]
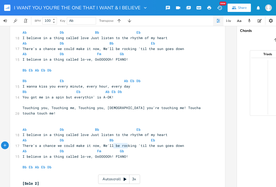
drag, startPoint x: 129, startPoint y: 147, endPoint x: 112, endPoint y: 146, distance: 16.9
click at [112, 154] on pre "I believe in a thing called lo-ve, OoOOOOOh! PIANO!" at bounding box center [115, 156] width 187 height 5
type textarea "AA"
type textarea "capella!"
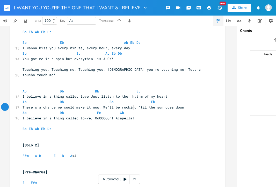
scroll to position [387, 0]
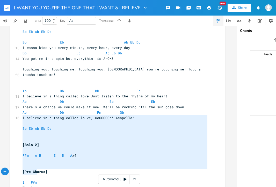
type textarea "Bb Eb Ab Eb Db [Solo 2] F#m [PERSON_NAME] x4 [Pre-Chorus] E F#m Touching you"
drag, startPoint x: 21, startPoint y: 118, endPoint x: 95, endPoint y: 175, distance: 92.8
click at [95, 175] on div "C Am 12 I want you to want me I need you to need me F C 13 I'd love you to love…" at bounding box center [115, 18] width 187 height 733
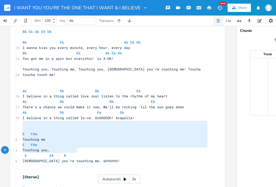
type textarea "E F#m Touching me E F#m Touching you, A A# B [DEMOGRAPHIC_DATA] you're touching…"
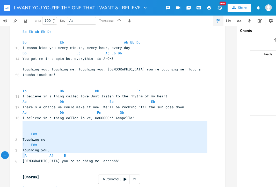
drag, startPoint x: 21, startPoint y: 124, endPoint x: 92, endPoint y: 155, distance: 77.1
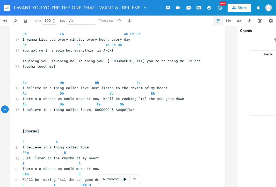
scroll to position [429, 0]
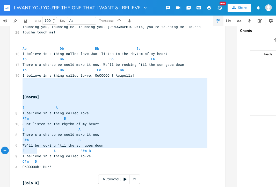
type textarea "[Chorus] E A I believe in a thing called love F#m B Just listen to the rhythm o…"
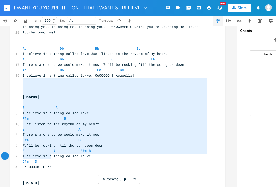
drag, startPoint x: 20, startPoint y: 79, endPoint x: 74, endPoint y: 156, distance: 94.6
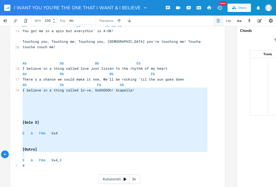
type textarea "[Solo 3] E A F#m B x4 [Outro] E A F#m B x4, E X"
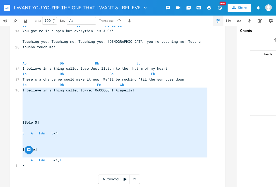
drag, startPoint x: 22, startPoint y: 93, endPoint x: 87, endPoint y: 159, distance: 93.1
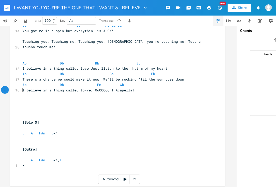
scroll to position [409, 0]
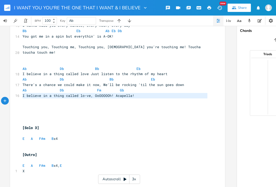
type textarea "[Solo 3] E A F#m B x4 [Outro] E A F#m B x4, E X"
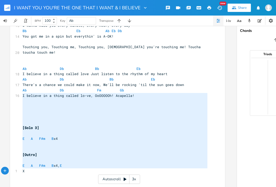
drag, startPoint x: 20, startPoint y: 95, endPoint x: 85, endPoint y: 174, distance: 101.8
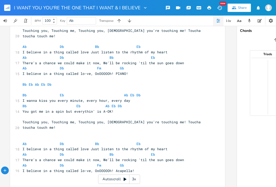
scroll to position [0, 2]
type textarea "Acapella!"
drag, startPoint x: 131, startPoint y: 159, endPoint x: 111, endPoint y: 160, distance: 19.7
click at [111, 169] on span "I believe in a thing called lo-ve, OoOOOOOh! Acapella!" at bounding box center [78, 171] width 112 height 5
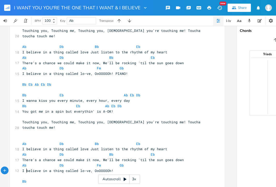
type textarea "Bb"
type textarea "Db"
type textarea "La la la la la,"
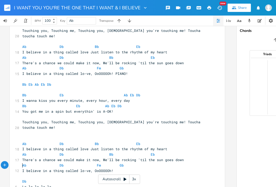
click at [61, 173] on pre "​" at bounding box center [114, 175] width 187 height 5
click at [62, 184] on pre "La la la la la," at bounding box center [114, 186] width 187 height 5
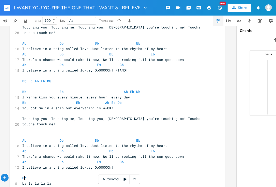
type textarea "Cm"
type textarea "La la la la la,"
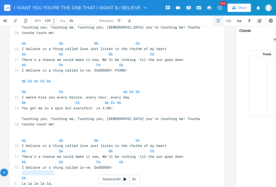
drag, startPoint x: 53, startPoint y: 173, endPoint x: 18, endPoint y: 173, distance: 34.7
click at [39, 186] on pre "Cm" at bounding box center [114, 188] width 187 height 5
paste textarea "B"
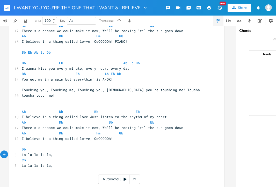
scroll to position [366, 0]
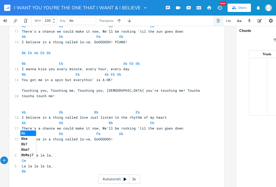
type textarea "Bbm"
type textarea "La la la la la,"
drag, startPoint x: 69, startPoint y: 157, endPoint x: 17, endPoint y: 156, distance: 51.6
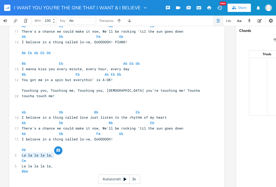
paste textarea
type textarea "La la la la la,"
drag, startPoint x: 57, startPoint y: 156, endPoint x: 13, endPoint y: 157, distance: 44.1
click at [21, 164] on div "5 La la la la la," at bounding box center [114, 166] width 187 height 5
click at [29, 174] on pre "​" at bounding box center [114, 176] width 187 height 5
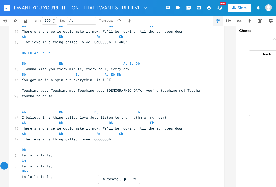
scroll to position [372, 0]
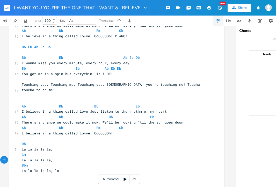
type textarea "la a"
type textarea "la la."
click at [61, 163] on pre "Bbm" at bounding box center [114, 165] width 187 height 5
type textarea "Ab"
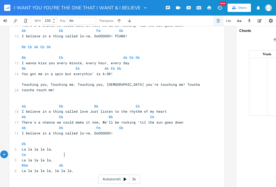
click at [76, 168] on pre "La la la la la, la la la." at bounding box center [114, 170] width 187 height 5
type textarea "Do n no"
type textarea "do do doo, AH!"
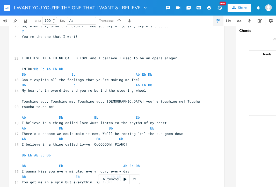
scroll to position [264, 0]
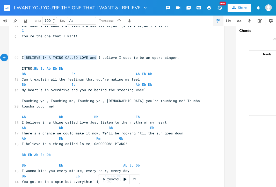
type textarea "I BELIEVE IN A THING CALLED LOVE and"
drag, startPoint x: 95, startPoint y: 59, endPoint x: 18, endPoint y: 58, distance: 77.0
click at [18, 58] on div "I BELIEVE IN A THING CALLED LOVE and x C Am 12 I want you to want me I need you…" at bounding box center [116, 35] width 215 height 540
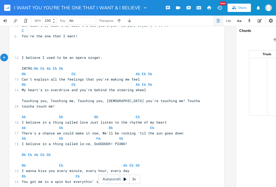
click at [122, 59] on pre "I believe I used to be an opera singer." at bounding box center [114, 57] width 187 height 5
type textarea "I also believe in a thing called love."
click at [76, 50] on pre "​" at bounding box center [114, 46] width 187 height 5
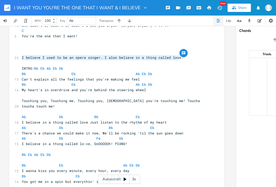
drag, startPoint x: 179, startPoint y: 59, endPoint x: -11, endPoint y: 59, distance: 190.3
click at [0, 59] on html "I WANT YOU YOU'RE THE ONE THAT I WANT & I BELIEVE New Share BPM 100 Key Ab Tran…" at bounding box center [138, 93] width 276 height 187
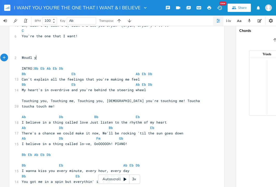
type textarea "Woudl y"
type textarea "ld you beleive I"
type textarea "ieve I used tob ea"
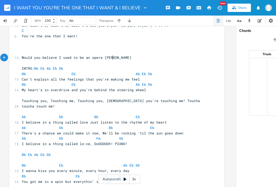
type textarea "be an opera [PERSON_NAME]."
type textarea "ger? Do you beleive i"
type textarea "ieve in a thing called love?"
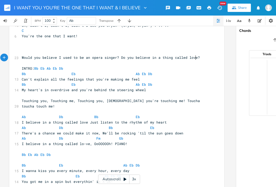
click at [26, 52] on pre "​" at bounding box center [114, 52] width 187 height 5
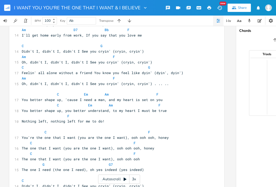
scroll to position [69, 0]
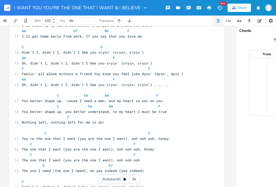
click at [212, 6] on button "button" at bounding box center [209, 7] width 10 height 9
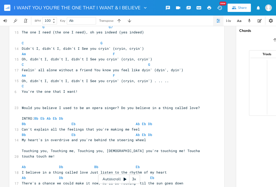
scroll to position [220, 0]
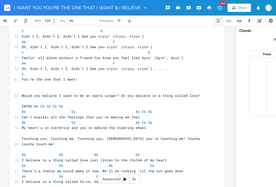
click at [92, 89] on pre "​" at bounding box center [114, 90] width 187 height 5
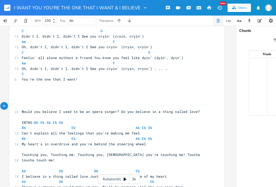
click at [210, 8] on icon "button" at bounding box center [209, 7] width 5 height 5
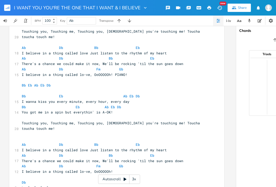
scroll to position [388, 0]
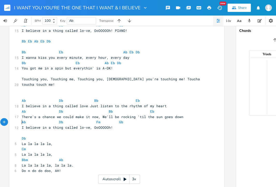
click at [42, 130] on pre "​" at bounding box center [114, 132] width 187 height 5
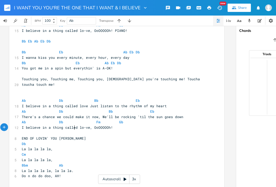
type textarea "END OF LOVIN' YOU [PERSON_NAME]"
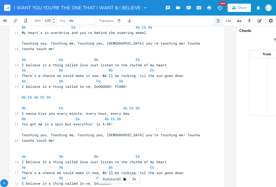
scroll to position [379, 0]
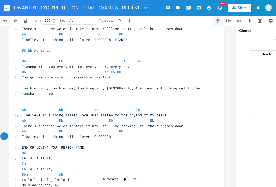
type textarea "PERTON"
click at [236, 7] on icon "button" at bounding box center [234, 7] width 5 height 5
